Goal: Information Seeking & Learning: Find specific page/section

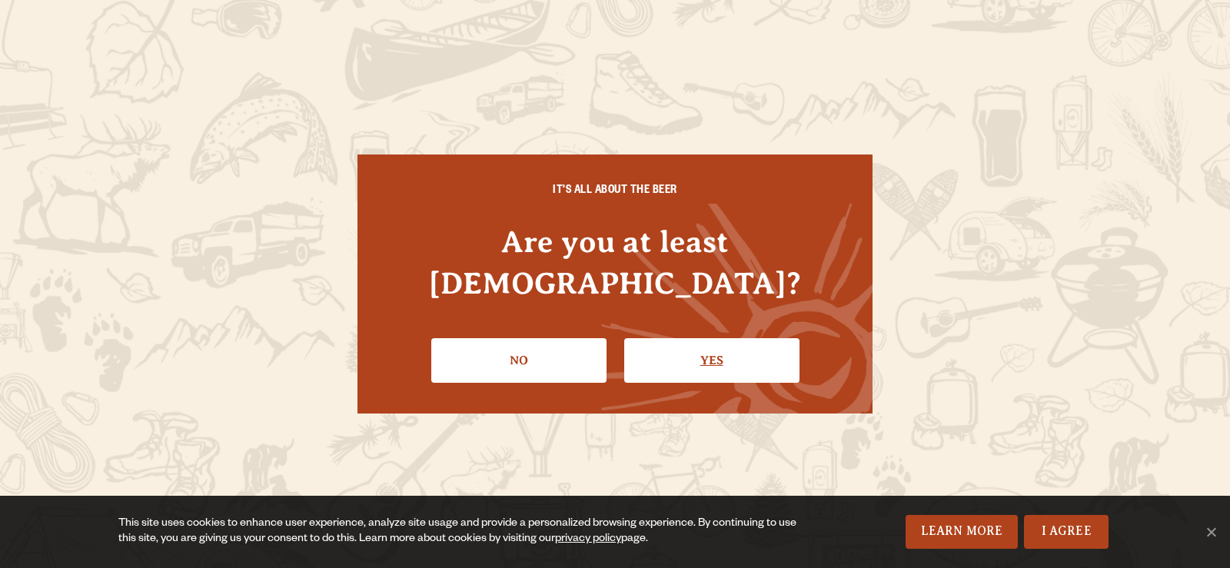
click at [704, 342] on link "Yes" at bounding box center [711, 360] width 175 height 45
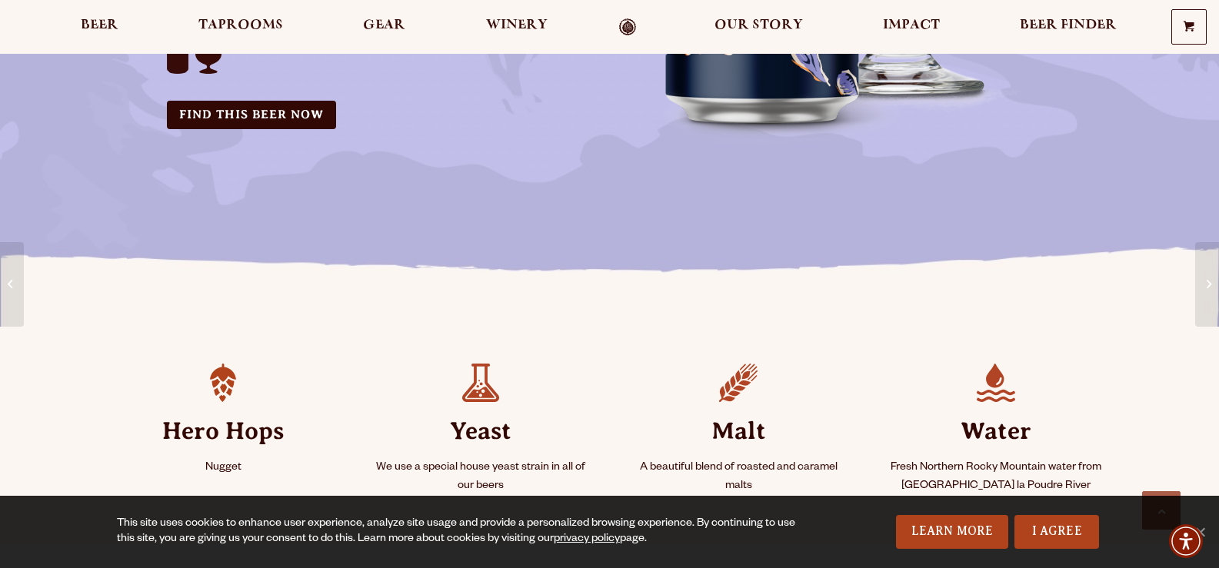
scroll to position [154, 0]
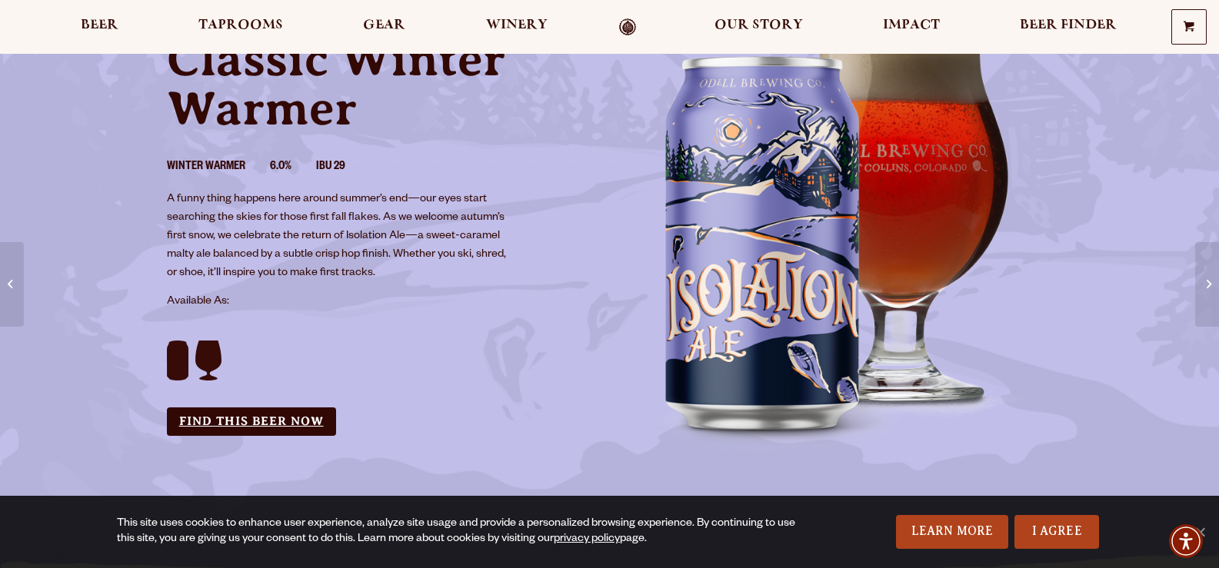
click at [228, 412] on link "Find this Beer Now" at bounding box center [251, 422] width 169 height 28
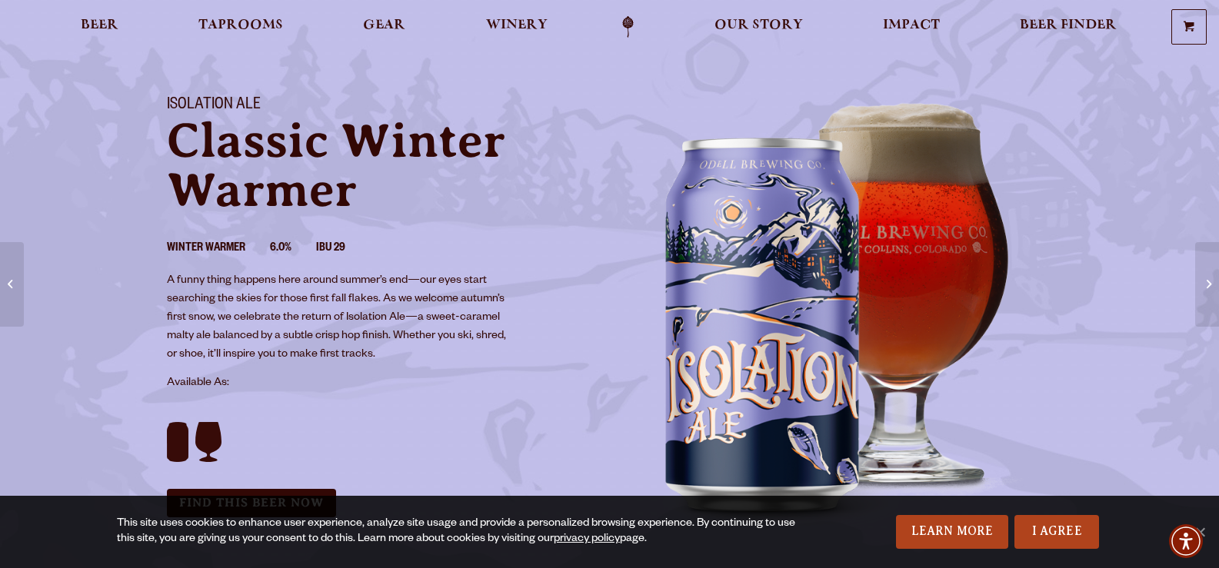
scroll to position [0, 0]
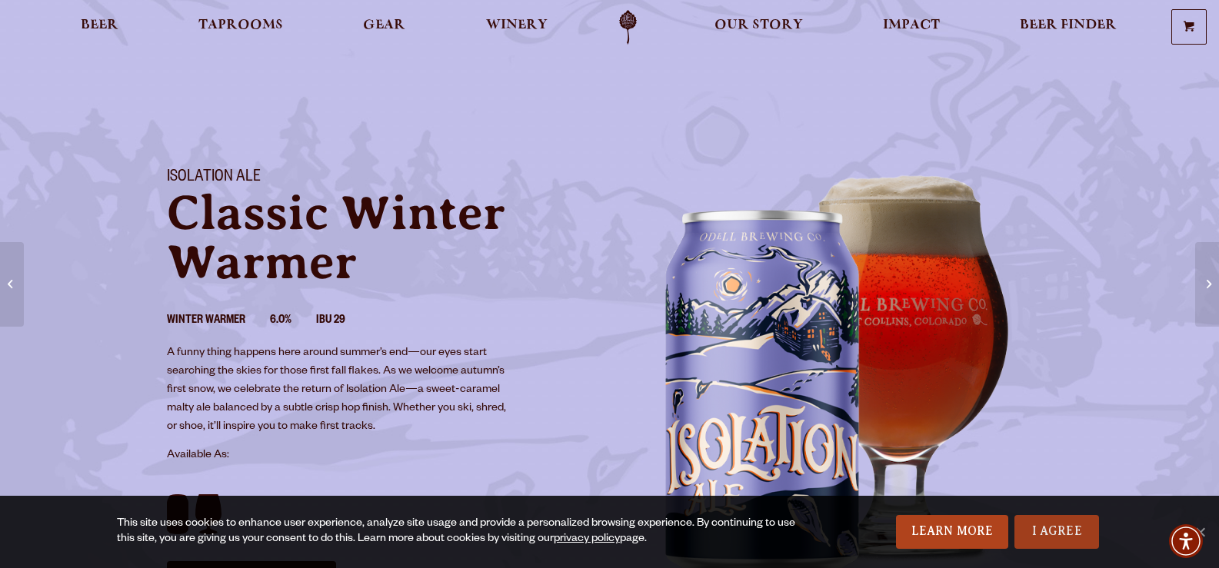
click at [1054, 540] on link "I Agree" at bounding box center [1056, 532] width 85 height 34
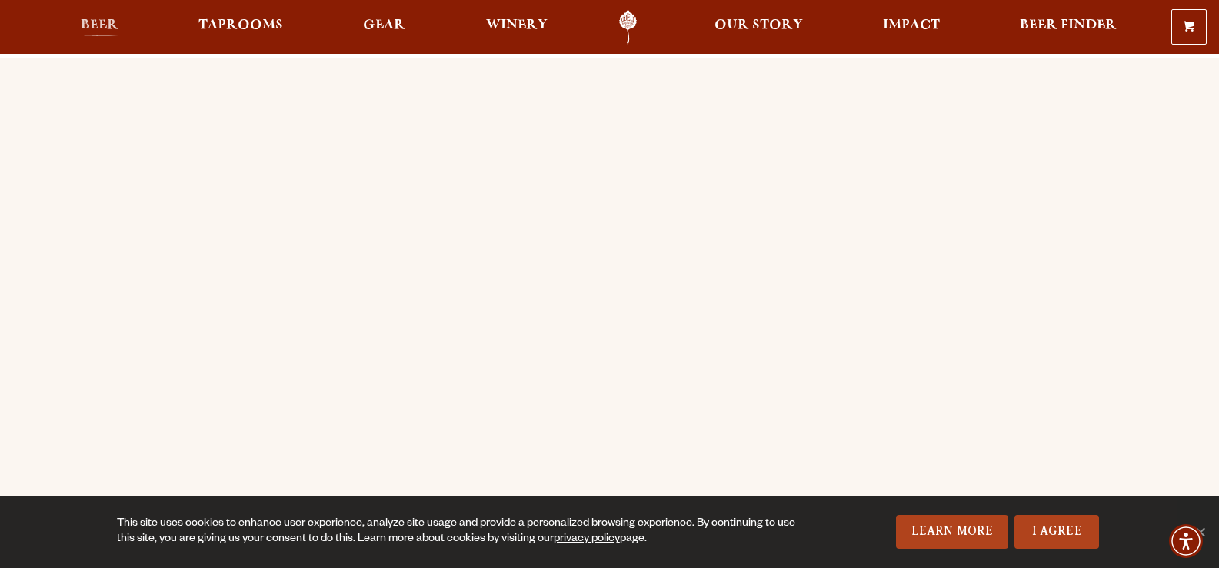
click at [77, 10] on link "Beer" at bounding box center [100, 27] width 58 height 35
